Goal: Information Seeking & Learning: Learn about a topic

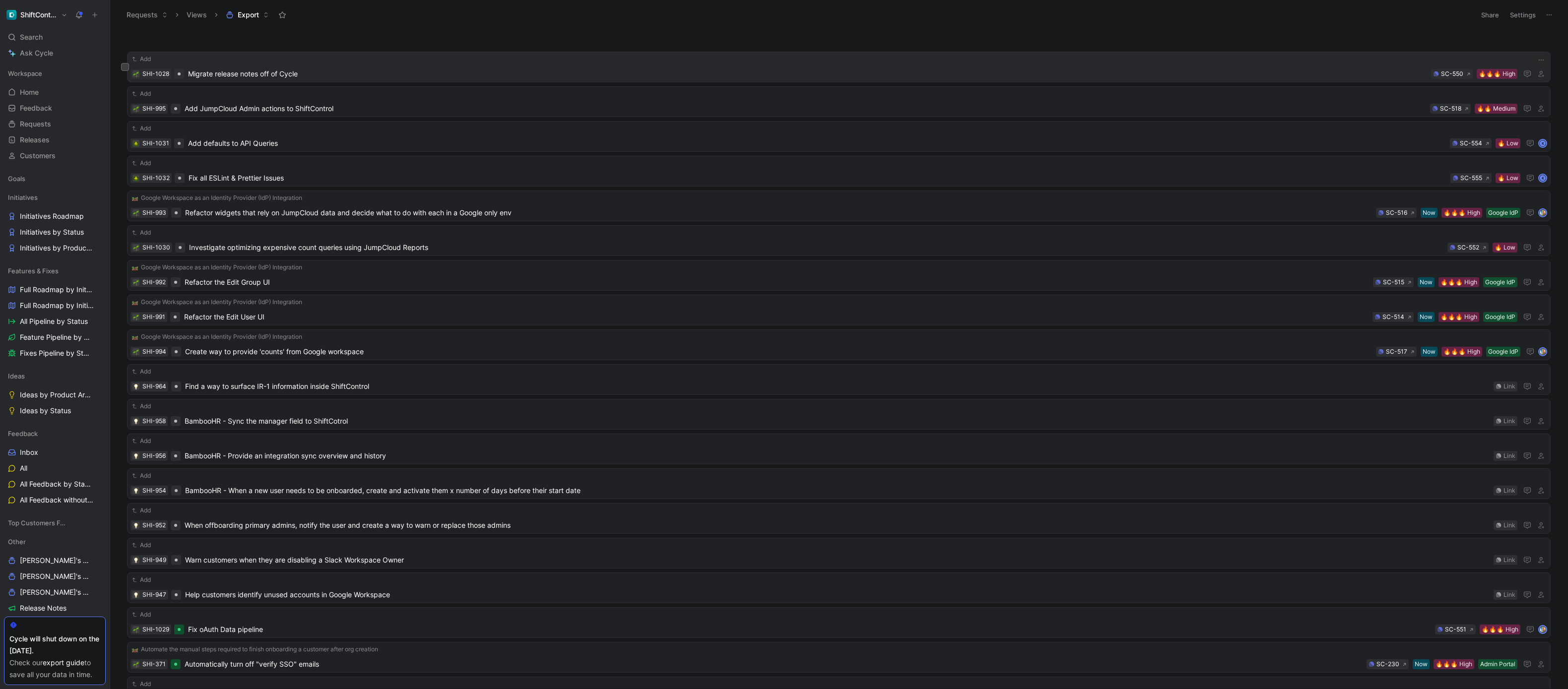
click at [802, 74] on span "Migrate release notes off of Cycle" at bounding box center [808, 74] width 1239 height 12
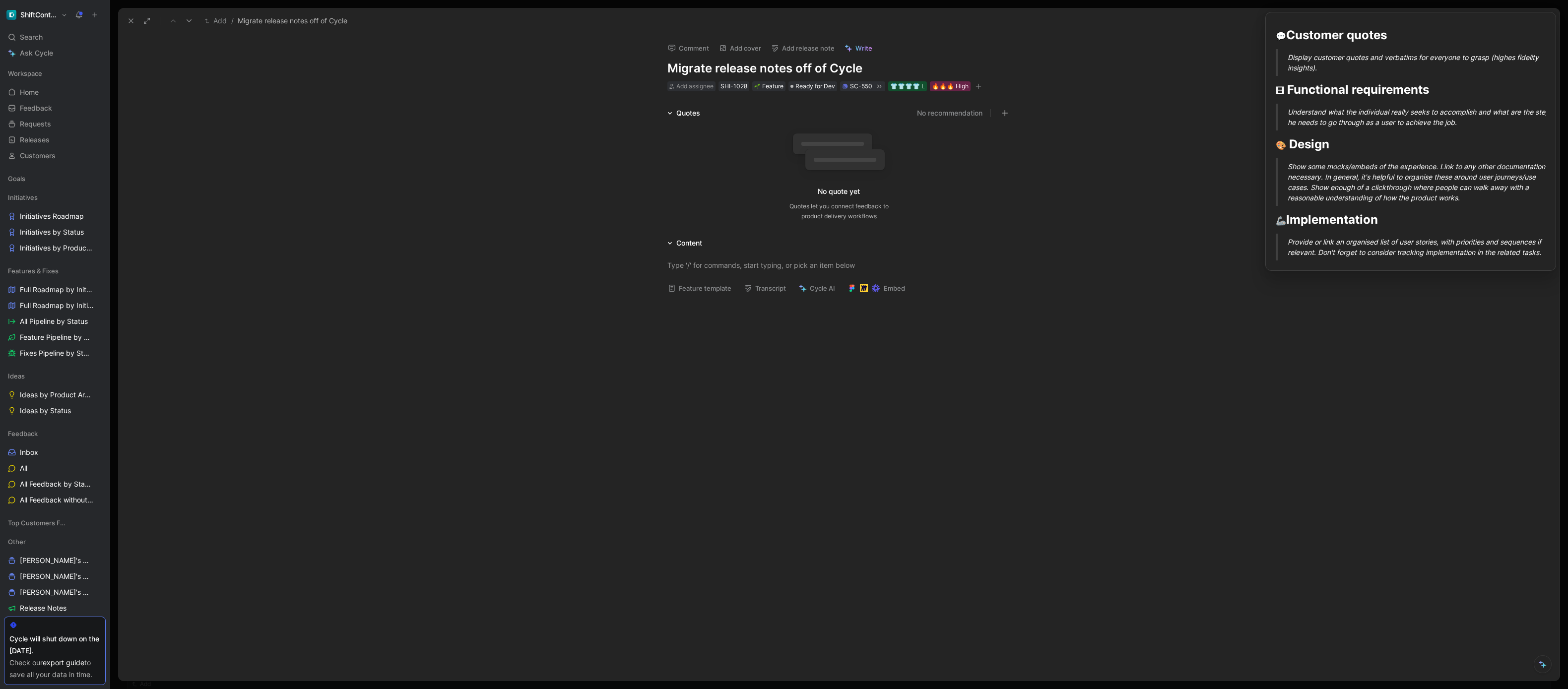
click at [726, 287] on button "Feature template" at bounding box center [699, 288] width 72 height 14
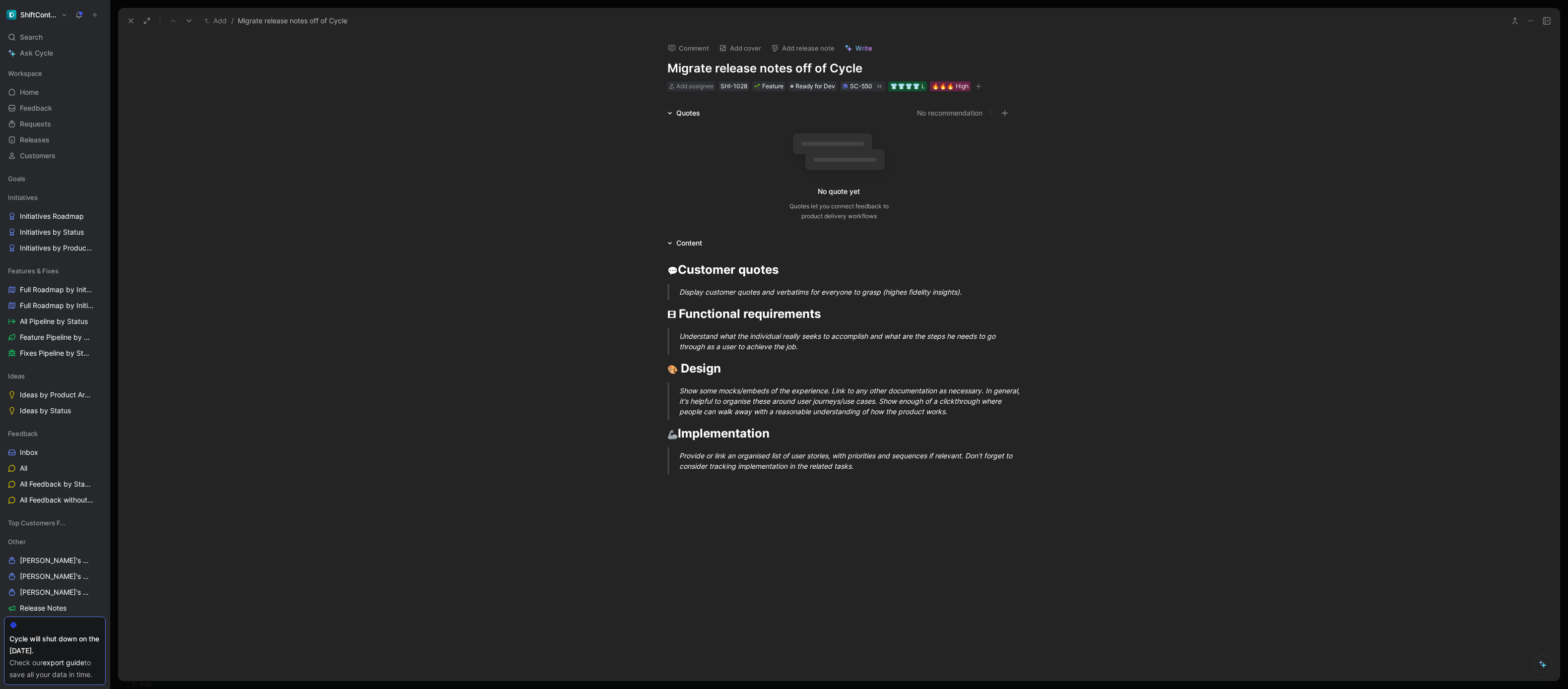
click at [690, 244] on div "Content" at bounding box center [689, 243] width 26 height 12
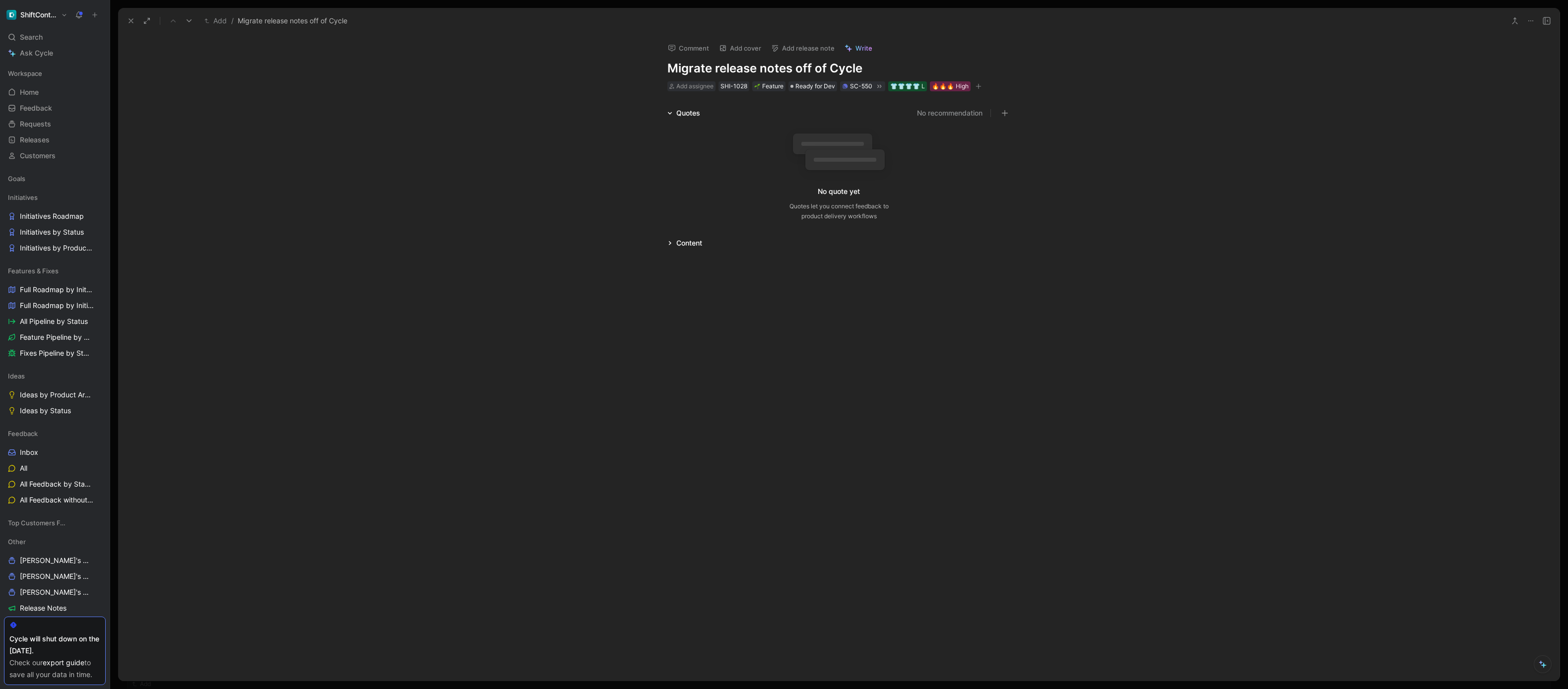
click at [708, 254] on div "Comment Add cover Add release note Write Migrate release notes off of Cycle Add…" at bounding box center [839, 357] width 1441 height 647
click at [690, 240] on div "Content" at bounding box center [689, 243] width 26 height 12
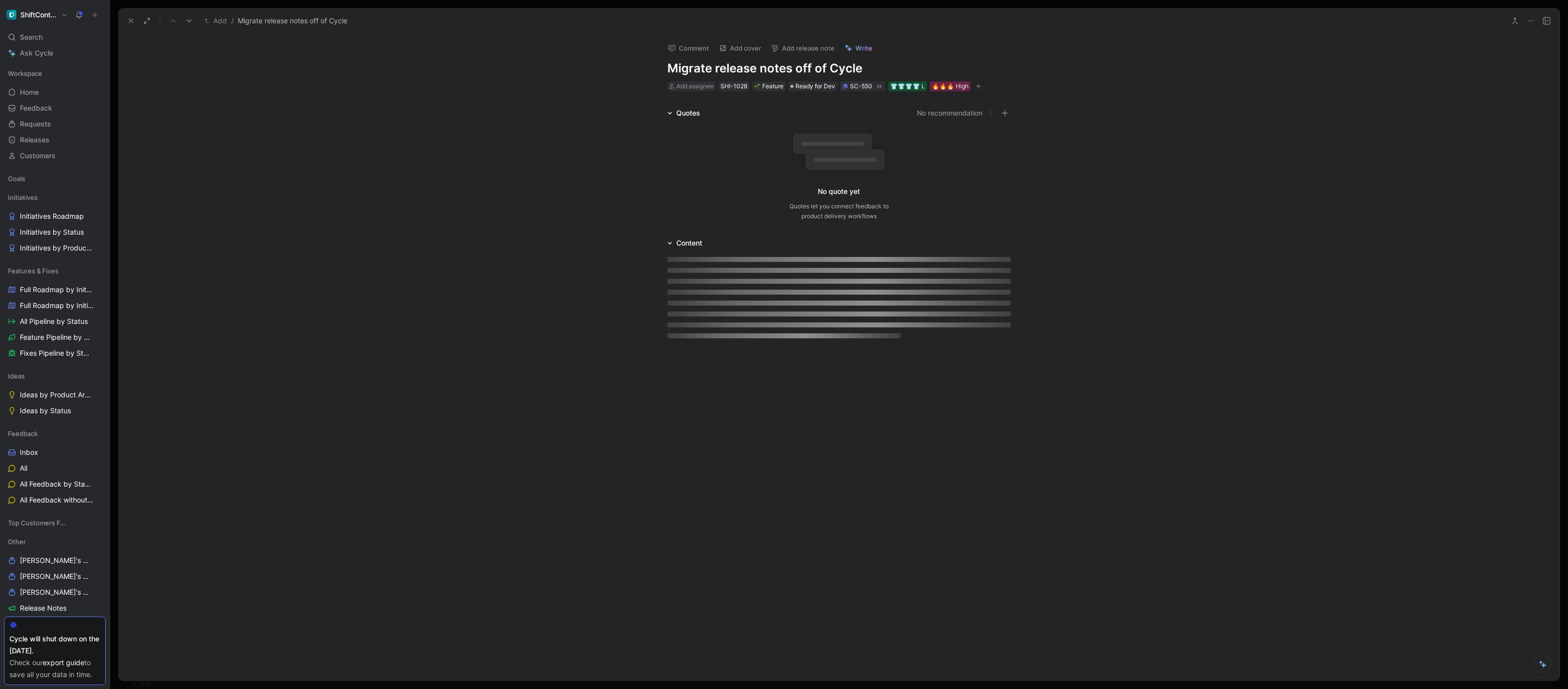
click at [696, 281] on div at bounding box center [839, 281] width 343 height 5
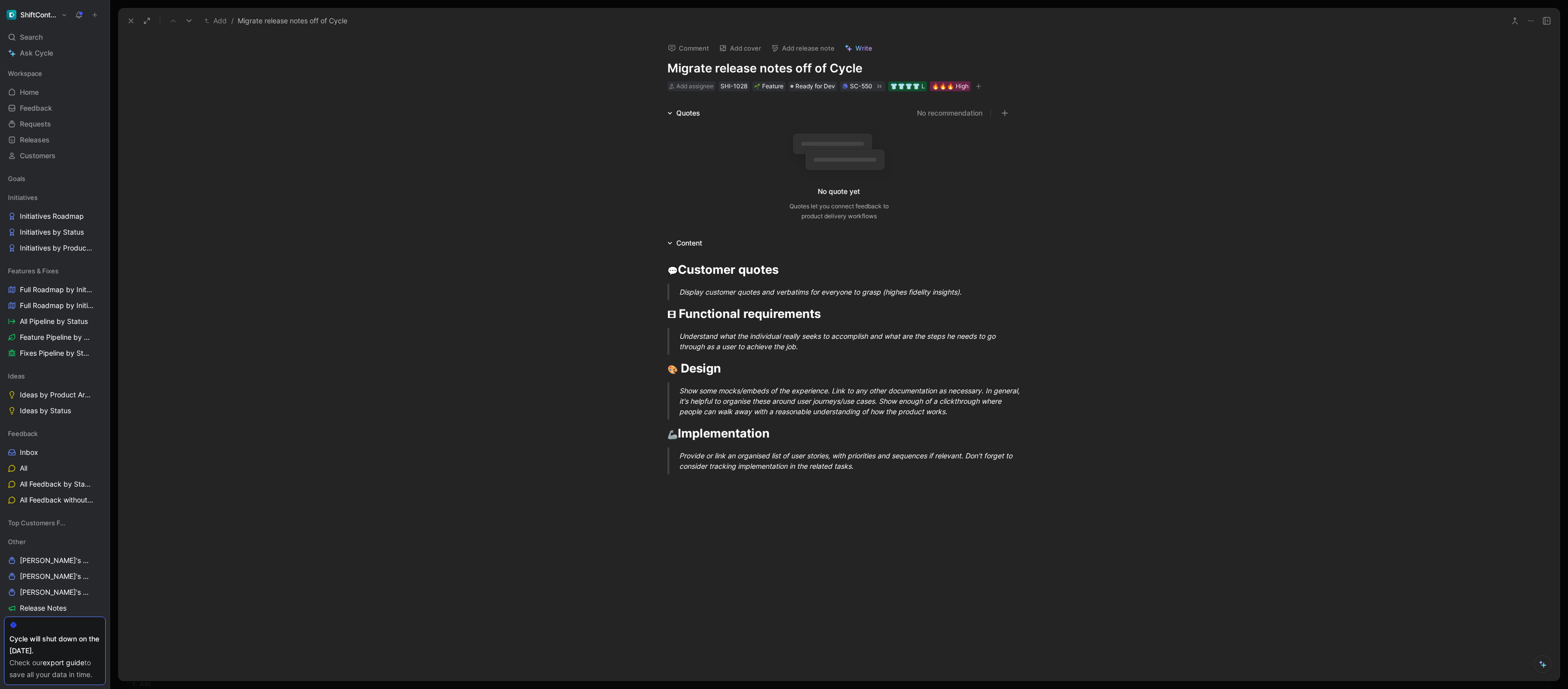
click at [125, 19] on button at bounding box center [131, 21] width 14 height 14
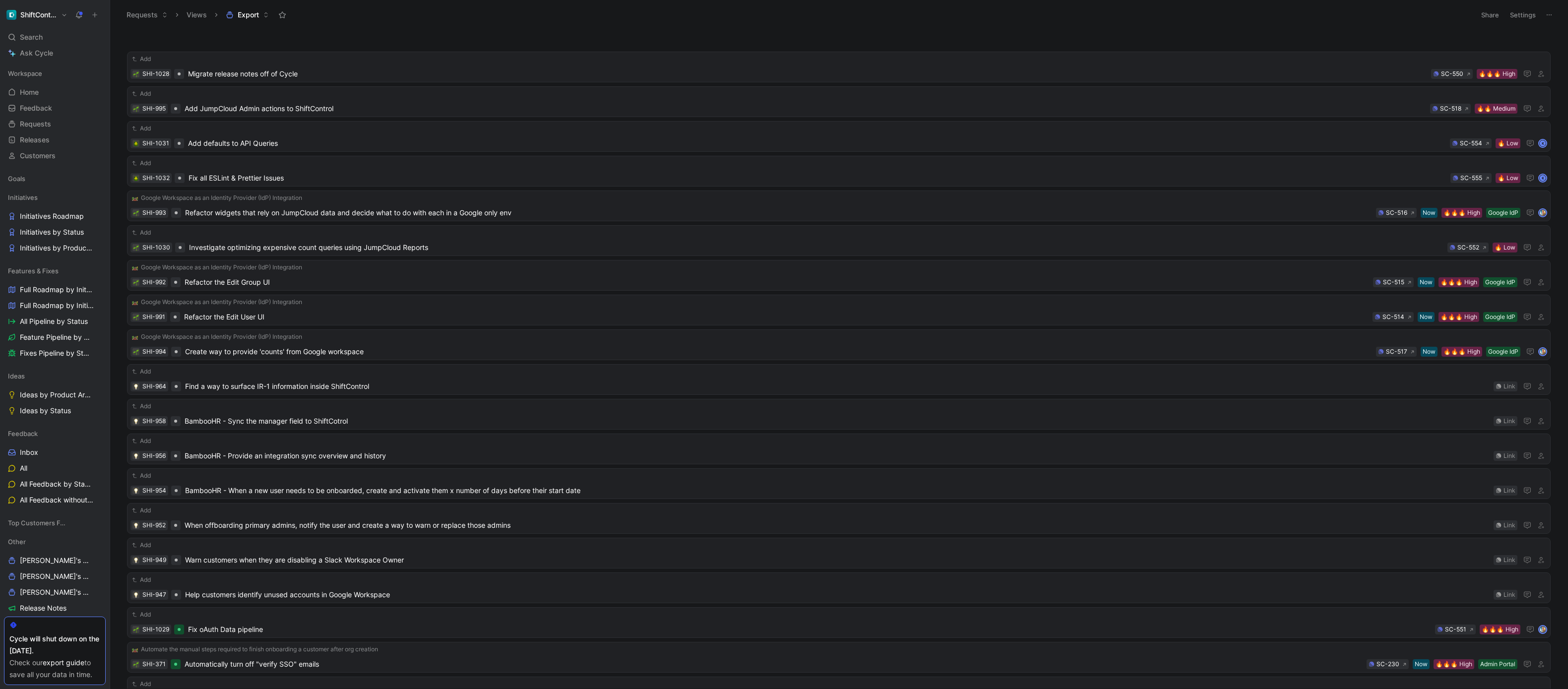
click at [46, 17] on h1 "ShiftControl" at bounding box center [38, 15] width 37 height 9
click at [47, 61] on div "Account settings" at bounding box center [68, 64] width 122 height 16
click at [52, 16] on h1 "ShiftControl" at bounding box center [38, 15] width 37 height 9
click at [51, 98] on div "Workspace settings G then S" at bounding box center [68, 102] width 122 height 16
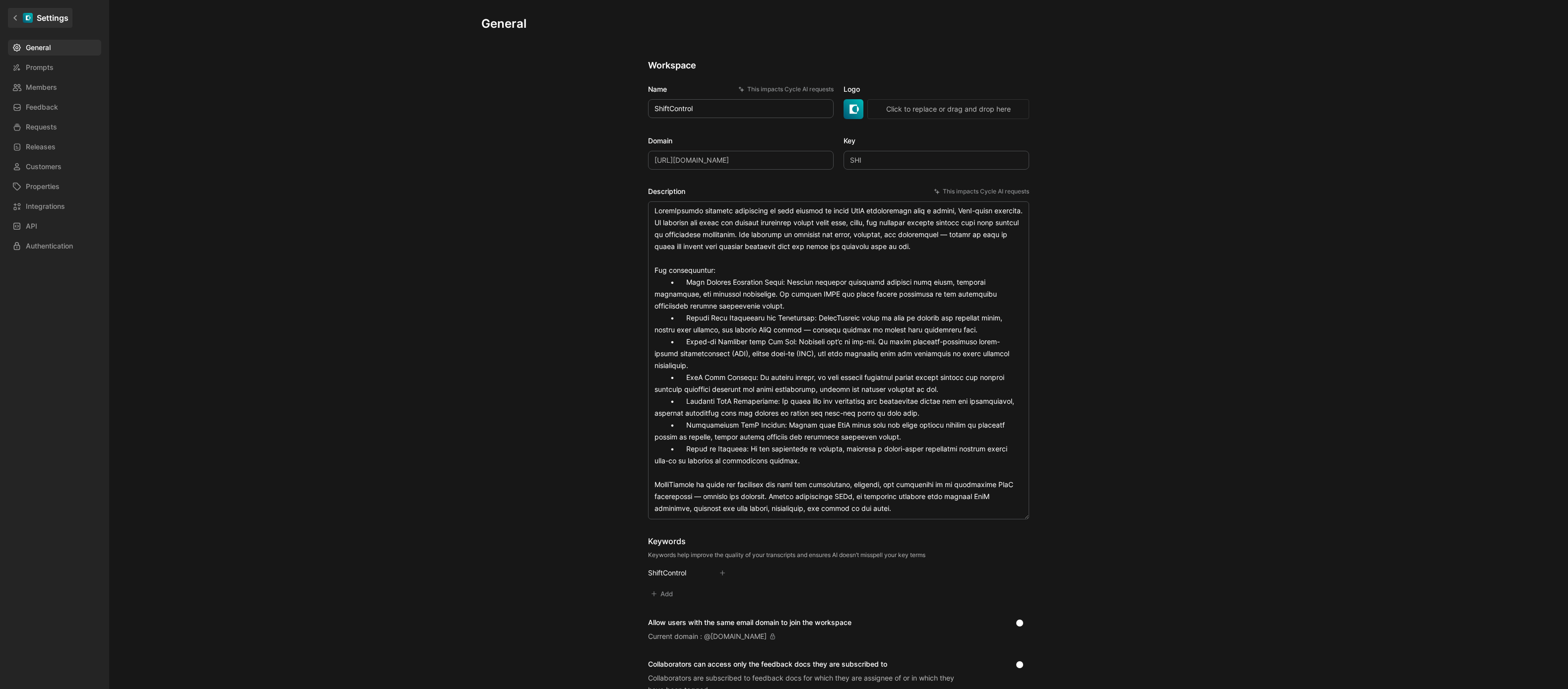
click at [19, 15] on link "Settings" at bounding box center [40, 18] width 65 height 20
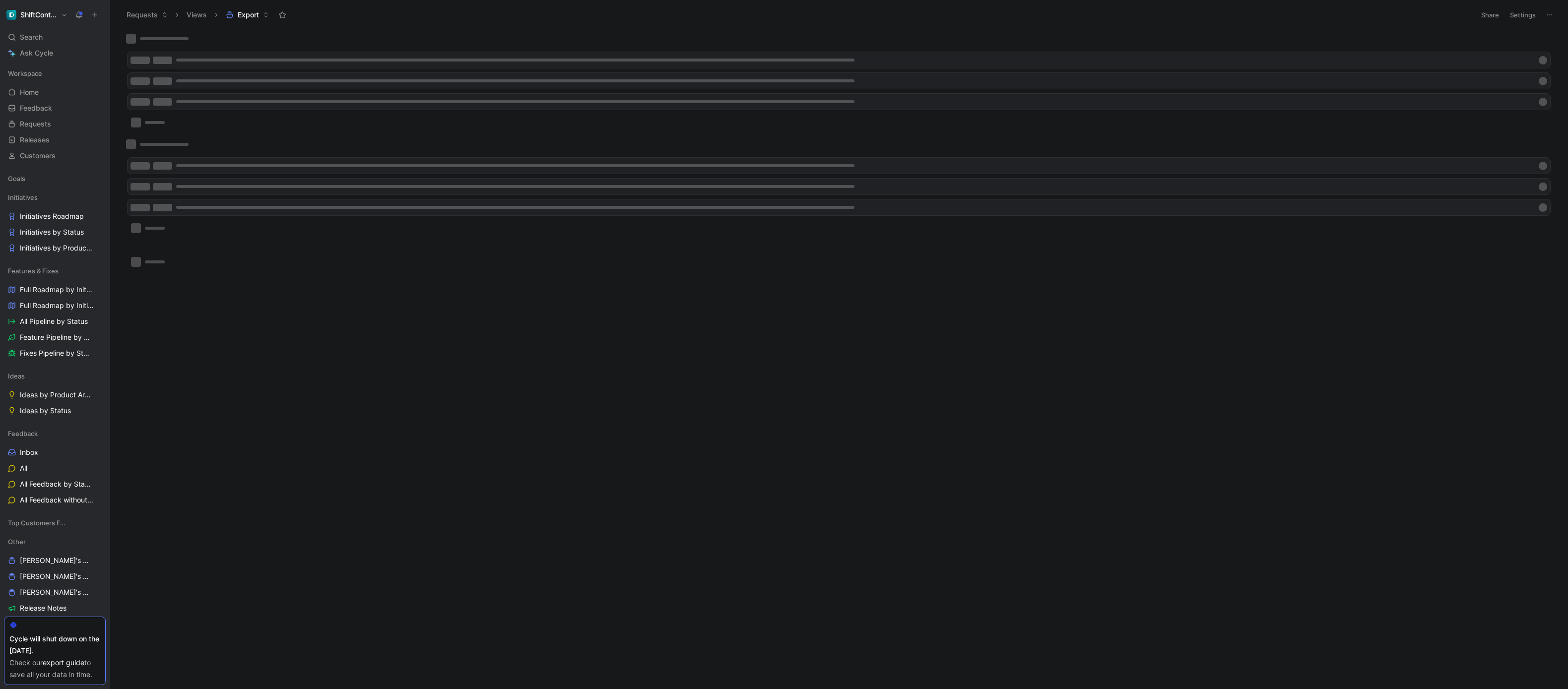
click at [259, 175] on div at bounding box center [839, 188] width 1433 height 98
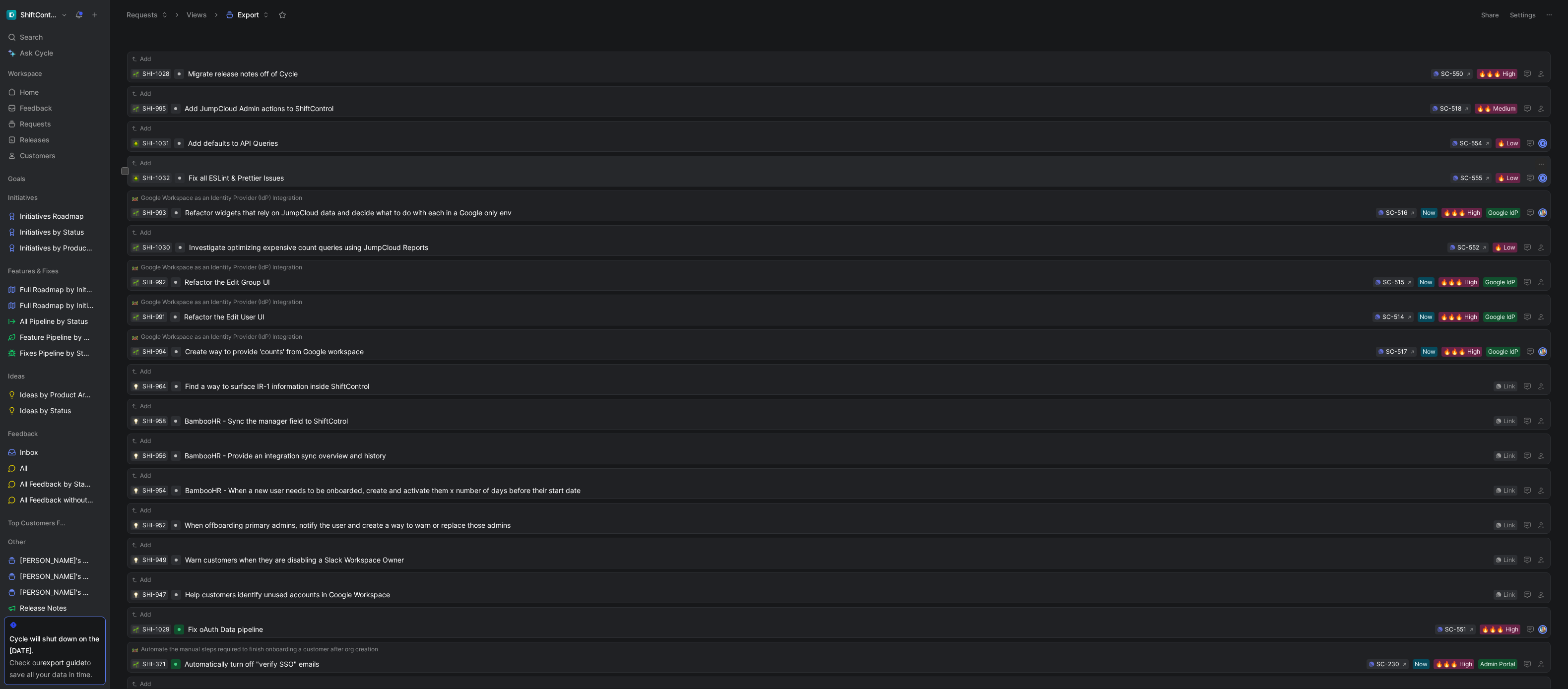
click at [262, 177] on span "Fix all ESLint & Prettier Issues" at bounding box center [817, 178] width 1258 height 12
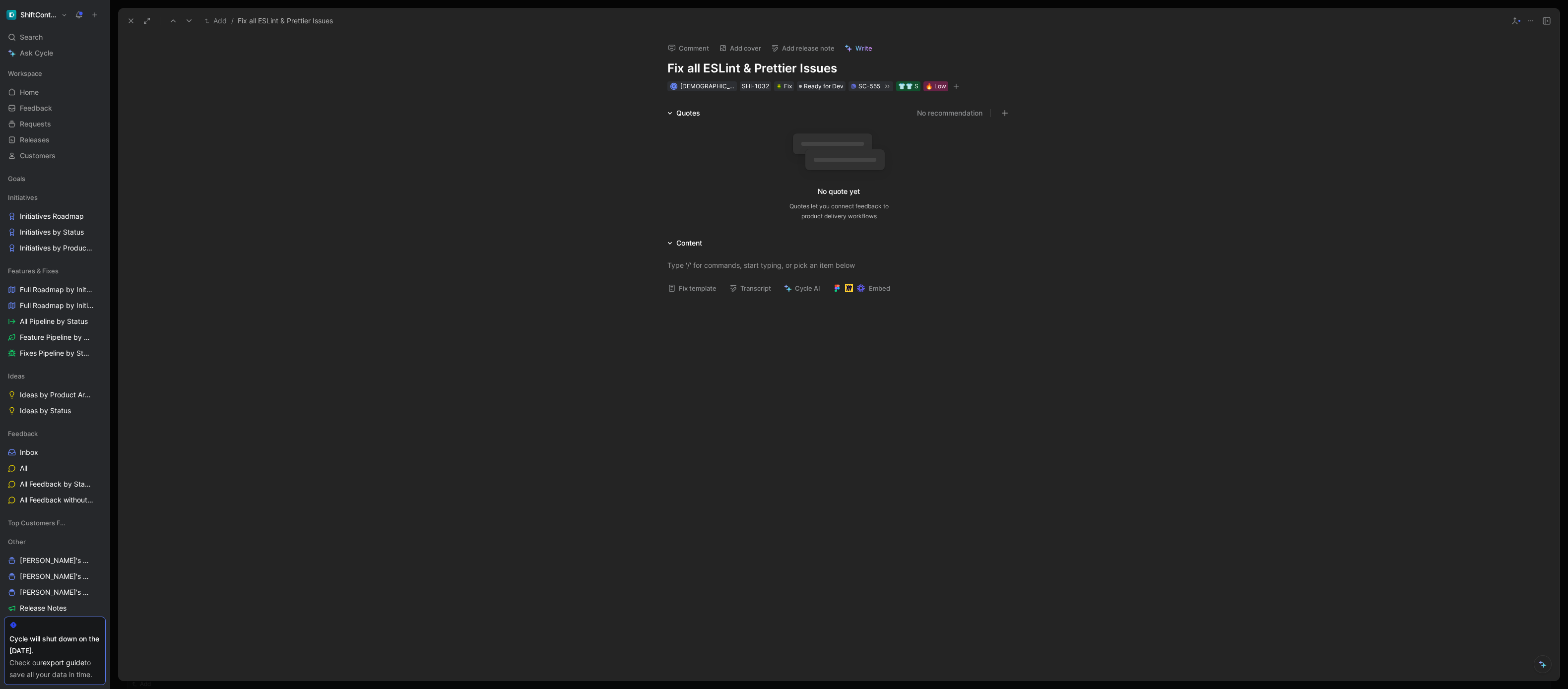
click at [0, 0] on icon at bounding box center [0, 0] width 0 height 0
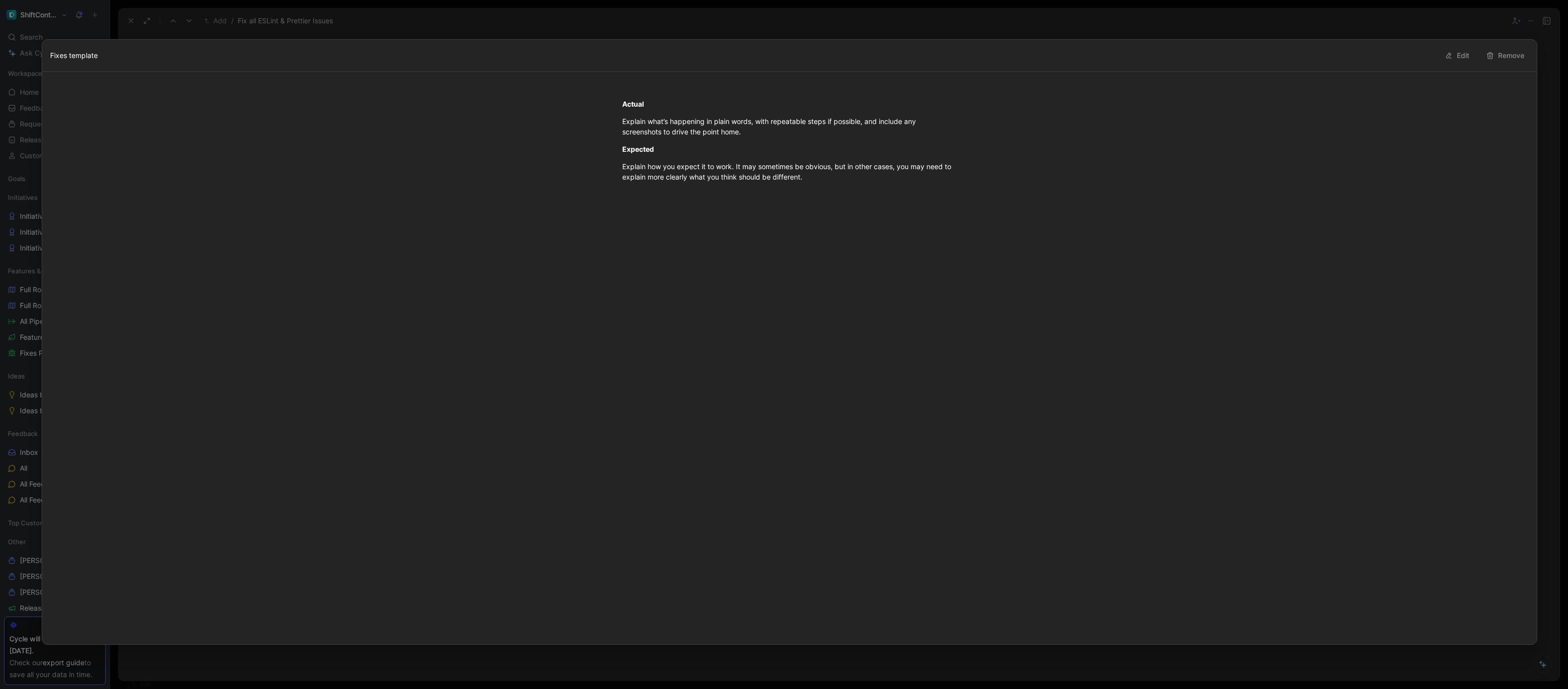
drag, startPoint x: 621, startPoint y: 106, endPoint x: 870, endPoint y: 200, distance: 266.2
click at [870, 200] on div "Actual Explain what’s happening in plain words, with repeatable steps if possib…" at bounding box center [789, 358] width 1494 height 573
copy div "Actual Explain what’s happening in plain words, with repeatable steps if possib…"
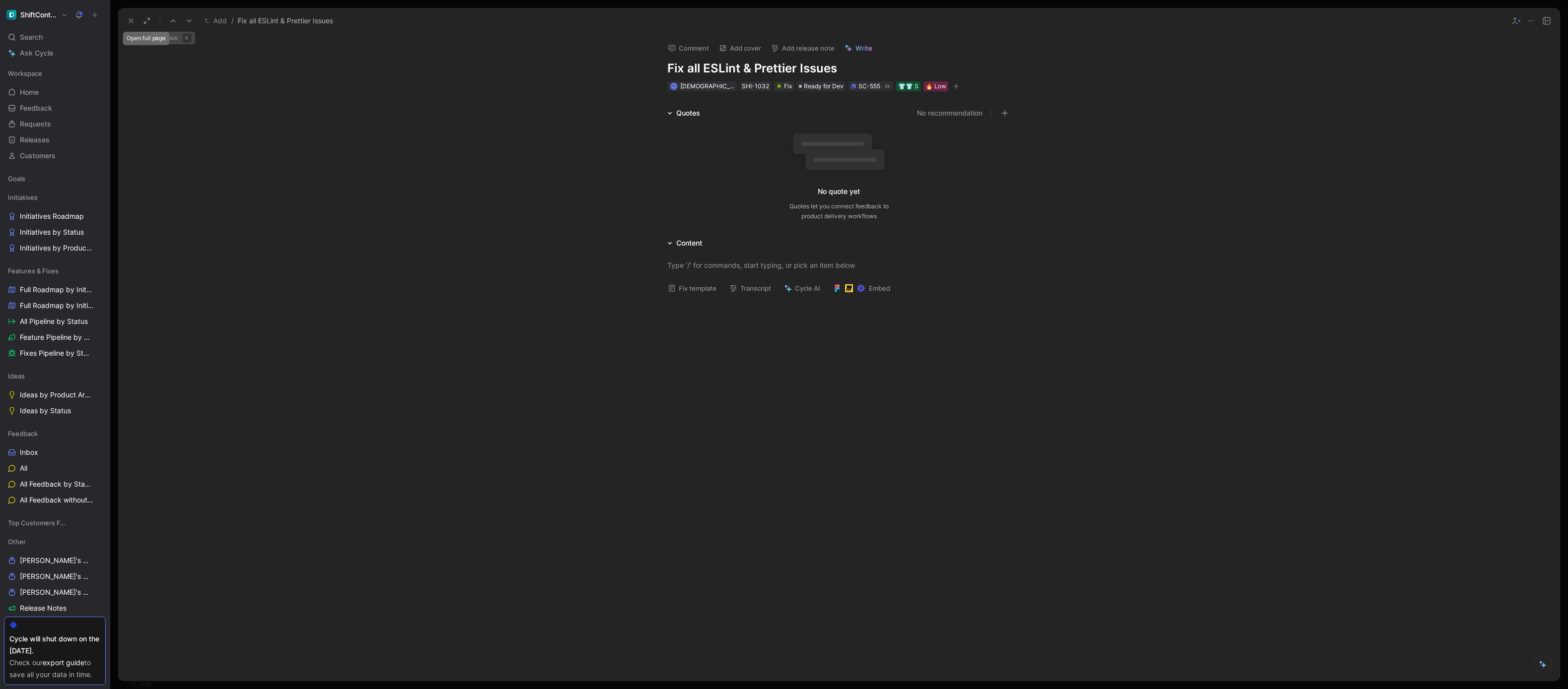
click at [130, 17] on icon at bounding box center [131, 21] width 8 height 8
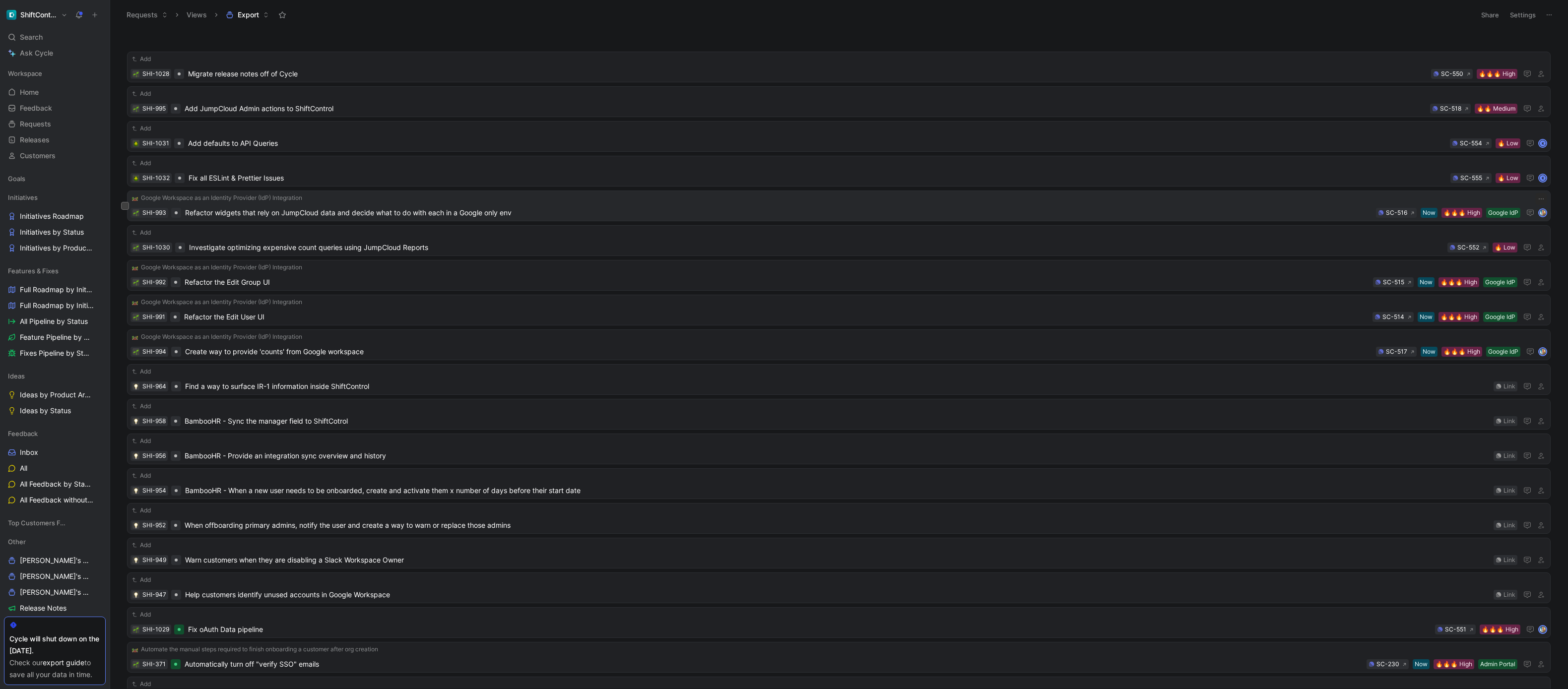
click at [259, 211] on span "Refactor widgets that rely on JumpCloud data and decide what to do with each in…" at bounding box center [779, 213] width 1187 height 12
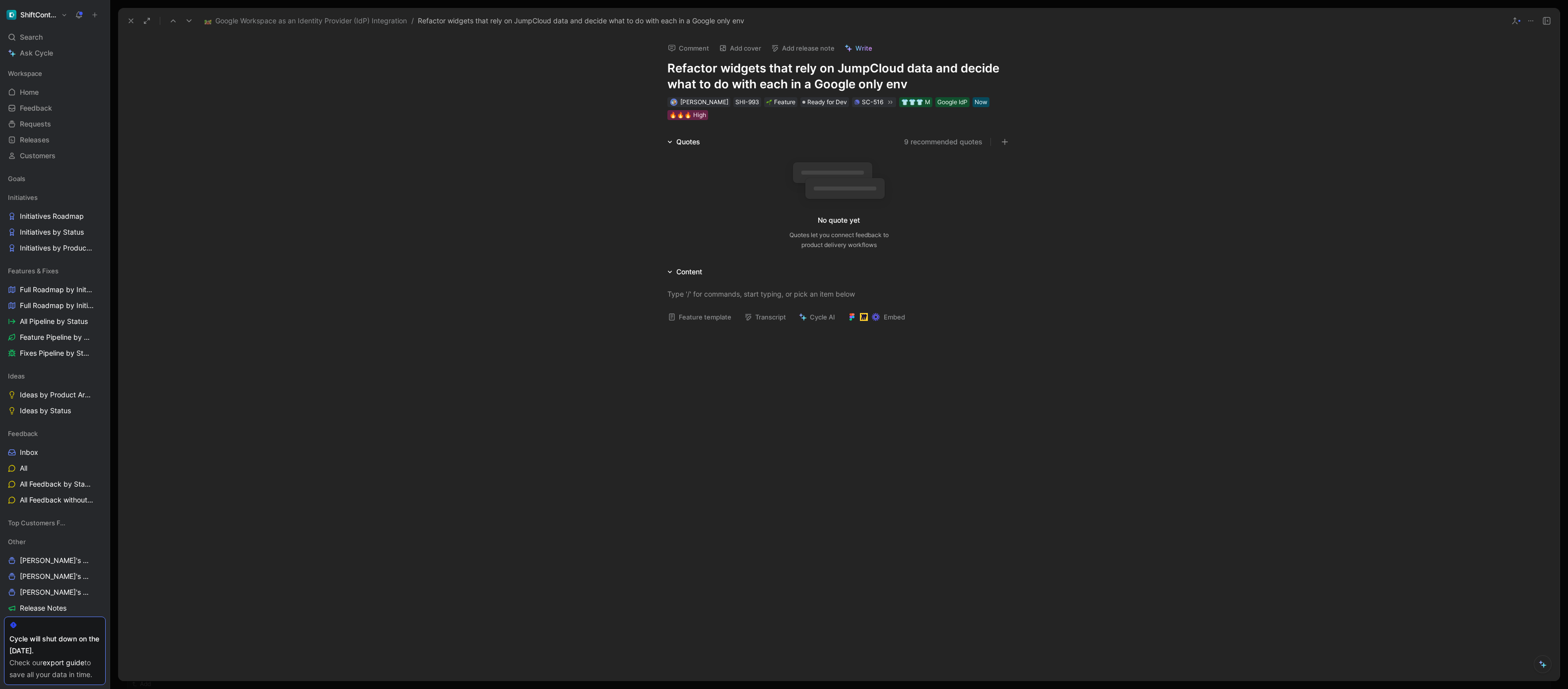
click at [0, 0] on icon at bounding box center [0, 0] width 0 height 0
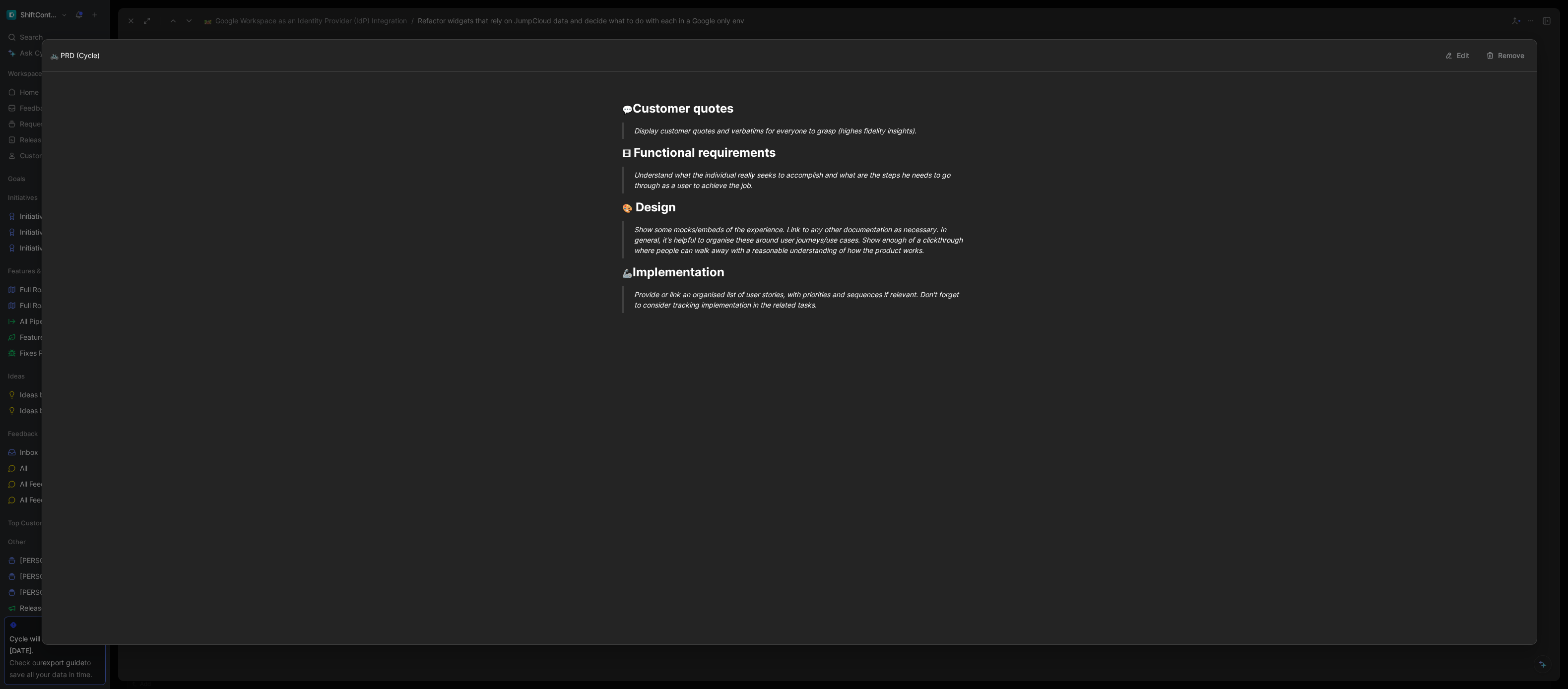
drag, startPoint x: 619, startPoint y: 108, endPoint x: 878, endPoint y: 365, distance: 364.9
click at [878, 365] on div "💬 Customer quotes Display customer quotes and verbatims for everyone to grasp (…" at bounding box center [789, 358] width 1494 height 573
copy div "💬 Customer quotes Display customer quotes and verbatims for everyone to grasp (…"
